Goal: Task Accomplishment & Management: Use online tool/utility

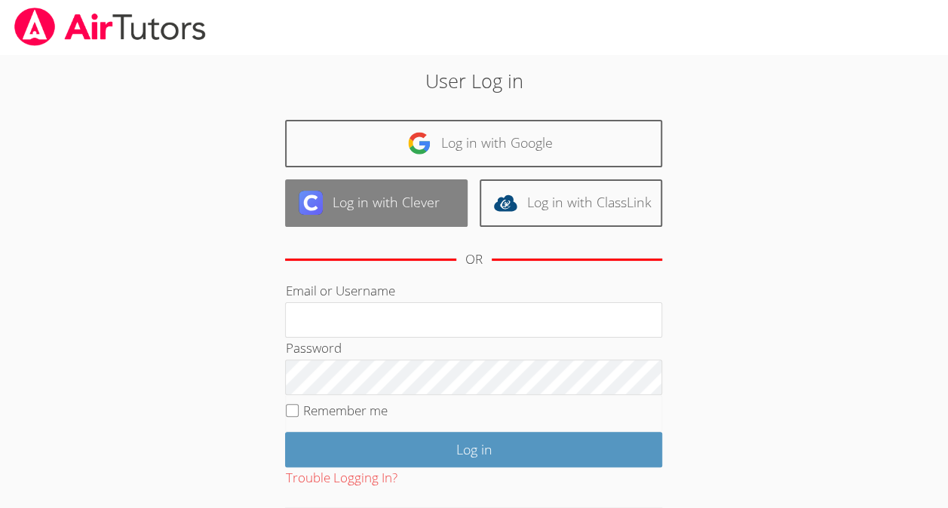
click at [389, 192] on link "Log in with Clever" at bounding box center [376, 202] width 182 height 47
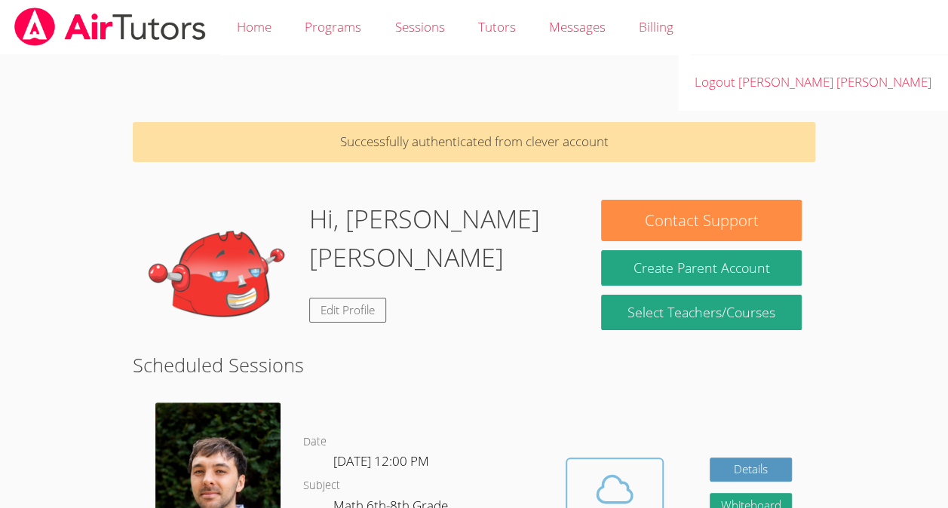
click at [632, 468] on icon at bounding box center [614, 489] width 42 height 42
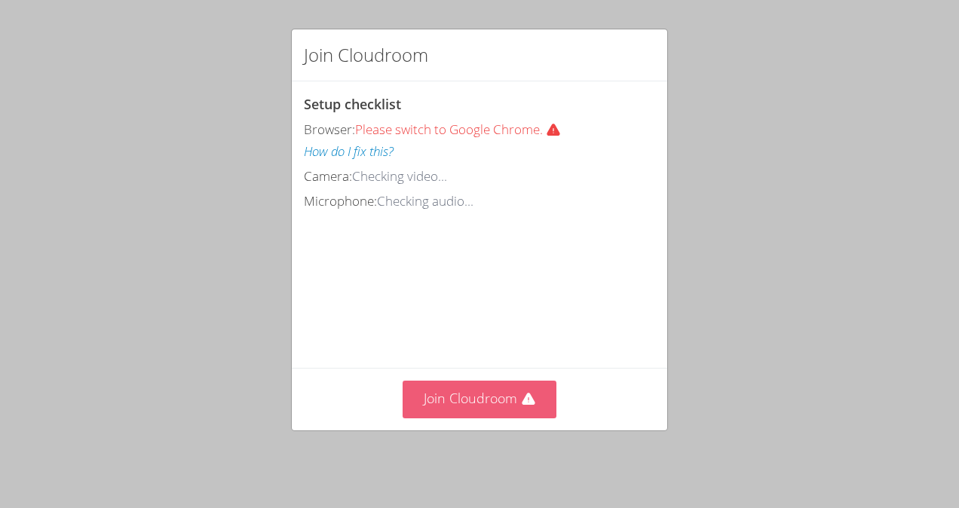
click at [514, 401] on button "Join Cloudroom" at bounding box center [480, 399] width 155 height 37
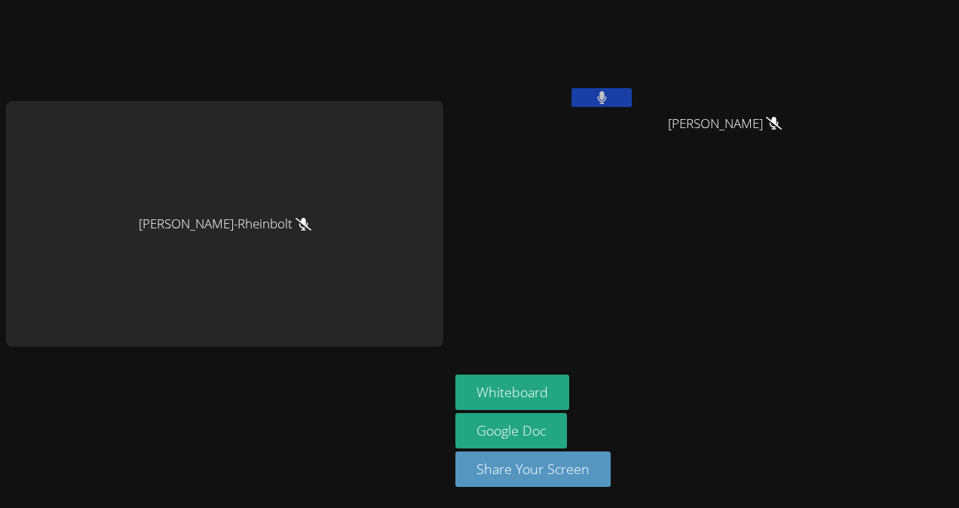
click at [299, 247] on div "[PERSON_NAME]-Rheinbolt" at bounding box center [224, 224] width 437 height 246
click at [598, 96] on icon at bounding box center [602, 97] width 10 height 13
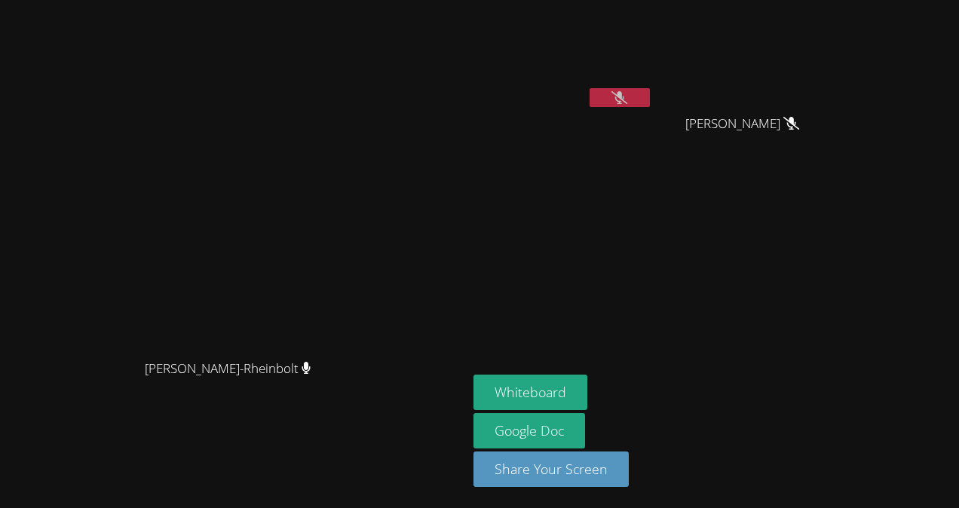
click at [650, 101] on button at bounding box center [620, 97] width 60 height 19
click at [650, 105] on button at bounding box center [620, 97] width 60 height 19
click at [624, 95] on icon at bounding box center [619, 97] width 9 height 13
click at [627, 366] on aside "[PERSON_NAME] Whiteboard Google Doc Share Your Screen" at bounding box center [655, 254] width 377 height 508
click at [585, 427] on link "Google Doc" at bounding box center [529, 430] width 112 height 35
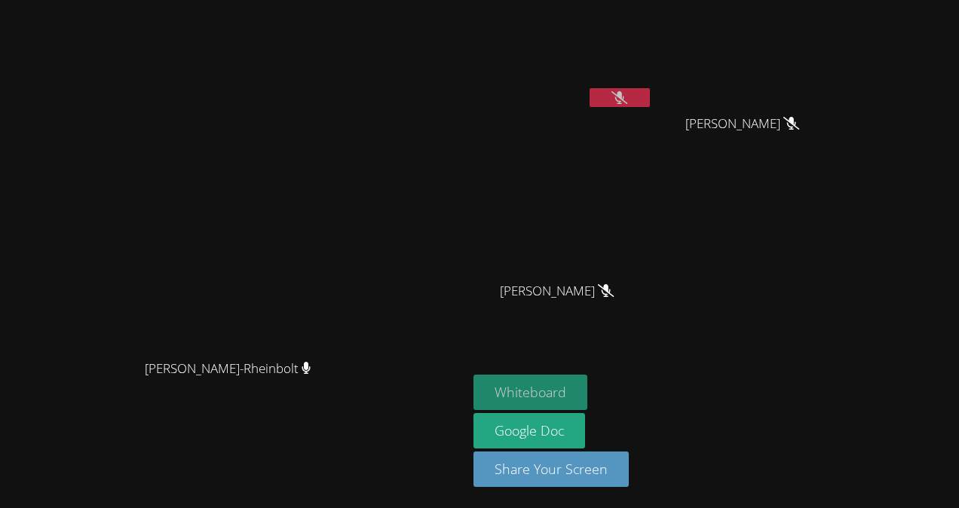
click at [587, 395] on button "Whiteboard" at bounding box center [530, 392] width 114 height 35
click at [627, 93] on icon at bounding box center [619, 97] width 16 height 13
click at [650, 104] on button at bounding box center [620, 97] width 60 height 19
click at [958, 240] on html "[PERSON_NAME]-Rheinbolt [PERSON_NAME]-Rheinbolt [PERSON_NAME] [PERSON_NAME] Whi…" at bounding box center [479, 254] width 959 height 508
click at [650, 88] on button at bounding box center [620, 97] width 60 height 19
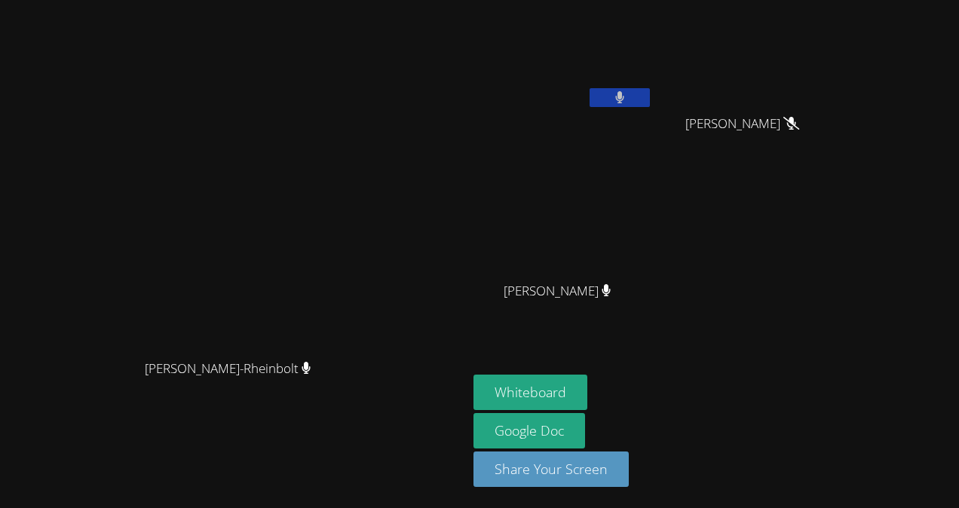
click at [838, 419] on div "Whiteboard Google Doc Share Your Screen" at bounding box center [655, 437] width 365 height 124
click at [838, 409] on div "Whiteboard Google Doc Share Your Screen" at bounding box center [655, 437] width 365 height 124
click at [838, 406] on div "Whiteboard Google Doc Share Your Screen" at bounding box center [655, 437] width 365 height 124
click at [838, 403] on div "Whiteboard Google Doc Share Your Screen" at bounding box center [655, 437] width 365 height 124
click at [838, 387] on div "Whiteboard Google Doc Share Your Screen" at bounding box center [655, 437] width 365 height 124
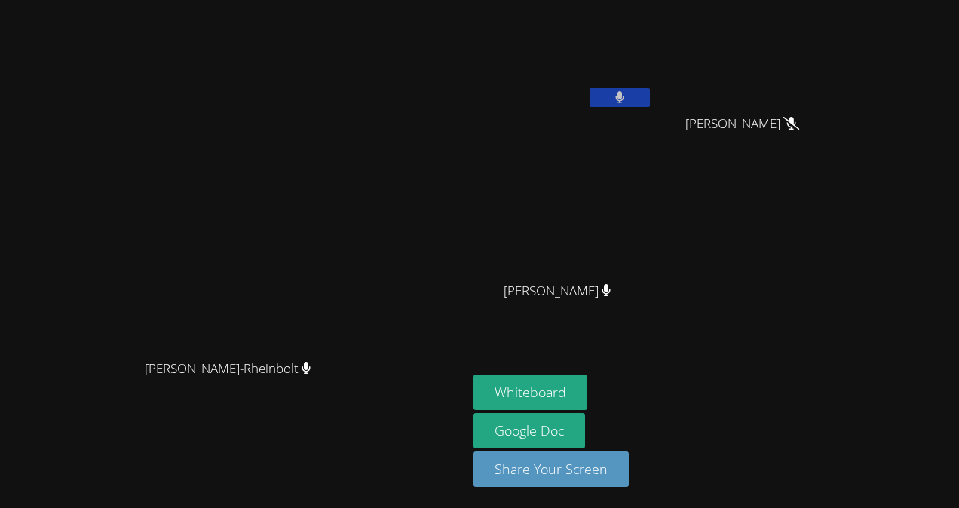
click at [653, 68] on video at bounding box center [562, 56] width 179 height 101
click at [625, 100] on icon at bounding box center [620, 97] width 10 height 13
click at [587, 385] on button "Whiteboard" at bounding box center [530, 392] width 114 height 35
click at [627, 94] on icon at bounding box center [619, 97] width 16 height 13
click at [650, 90] on button at bounding box center [620, 97] width 60 height 19
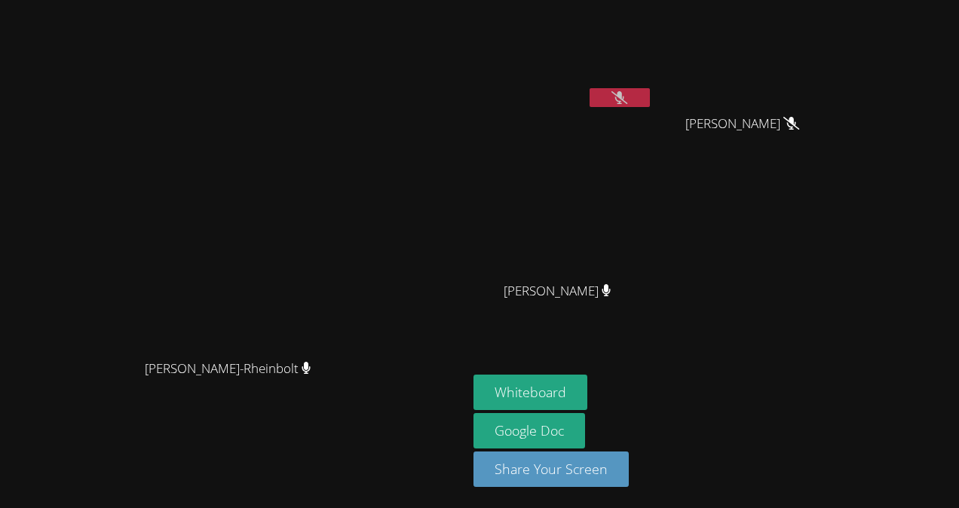
click at [650, 103] on button at bounding box center [620, 97] width 60 height 19
click at [650, 96] on button at bounding box center [620, 97] width 60 height 19
click at [627, 103] on icon at bounding box center [619, 97] width 16 height 13
click at [650, 90] on button at bounding box center [620, 97] width 60 height 19
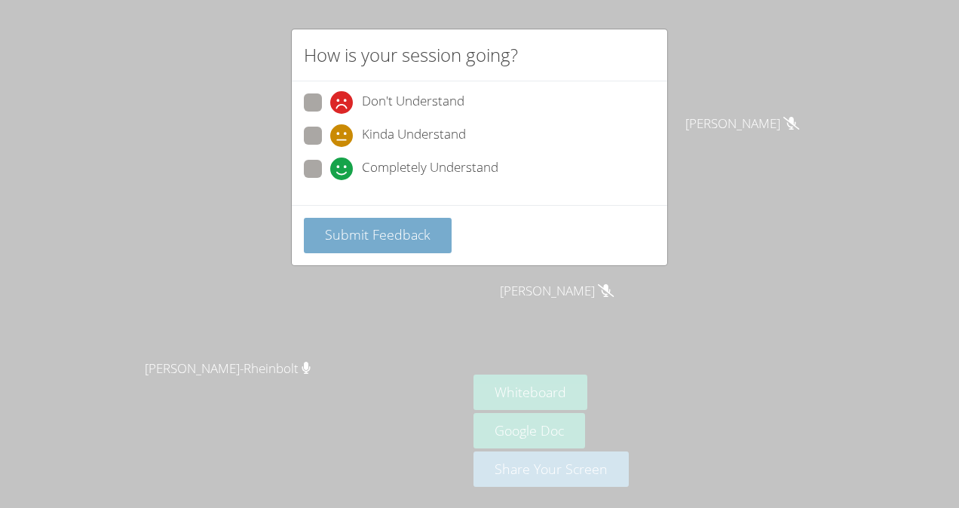
click at [406, 241] on button "Submit Feedback" at bounding box center [378, 235] width 148 height 35
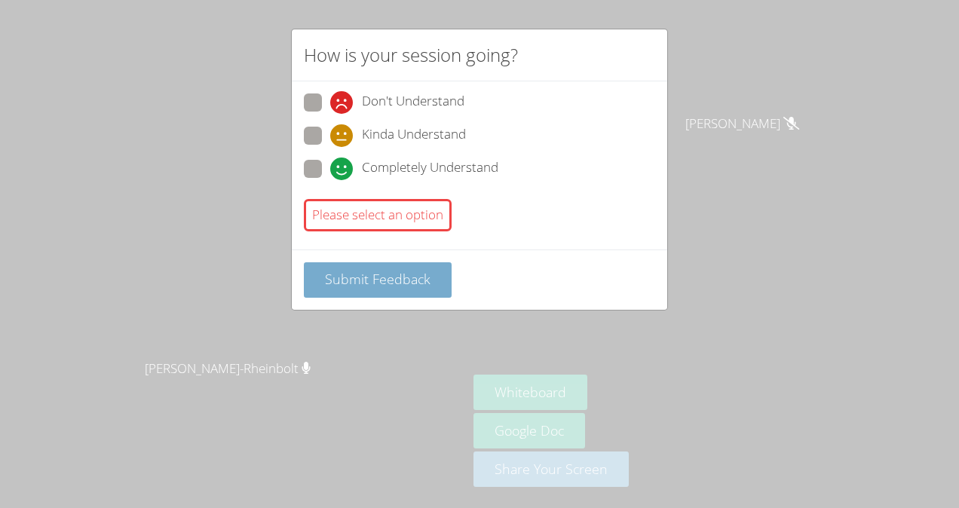
click at [347, 282] on span "Submit Feedback" at bounding box center [378, 279] width 106 height 18
click at [416, 158] on span "Completely Understand" at bounding box center [430, 169] width 136 height 23
click at [343, 160] on input "Completely Understand" at bounding box center [336, 166] width 13 height 13
radio input "true"
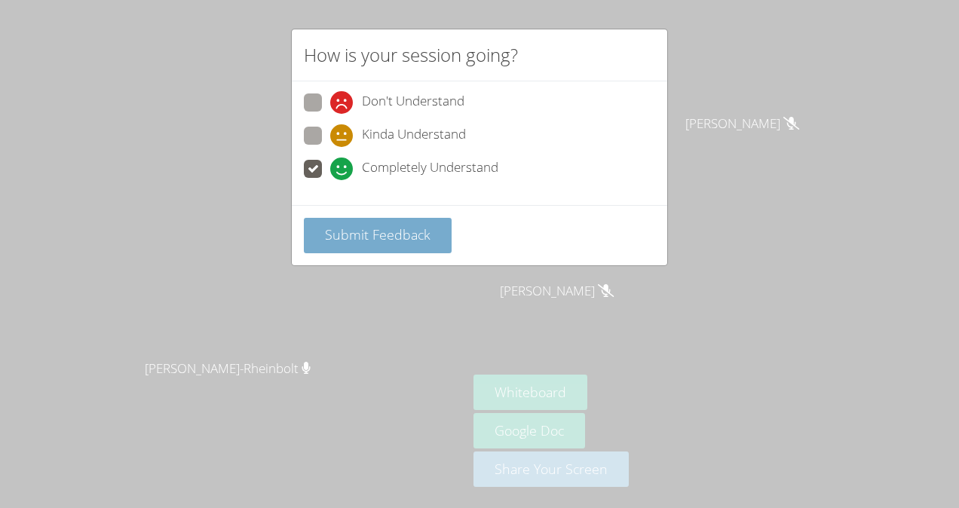
click at [425, 245] on button "Submit Feedback" at bounding box center [378, 235] width 148 height 35
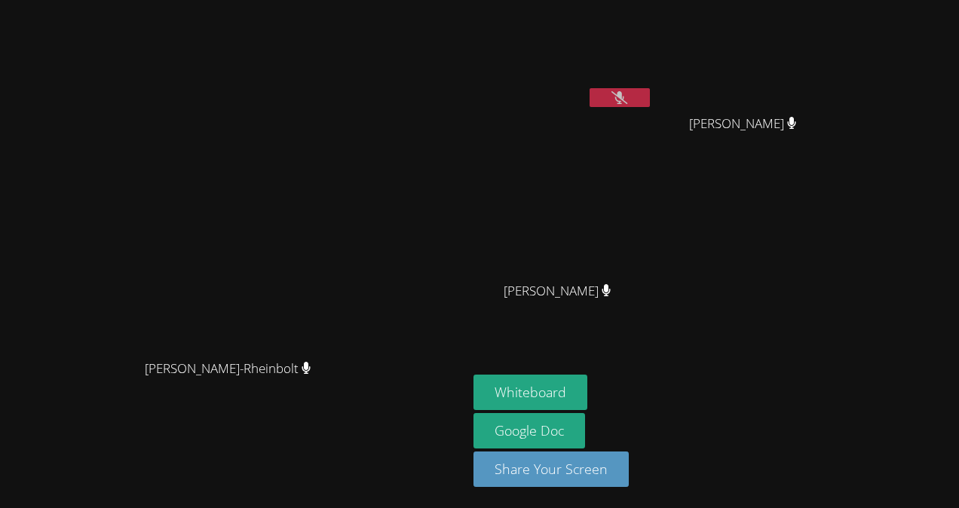
click at [650, 88] on button at bounding box center [620, 97] width 60 height 19
click at [650, 93] on button at bounding box center [620, 97] width 60 height 19
